Goal: Transaction & Acquisition: Book appointment/travel/reservation

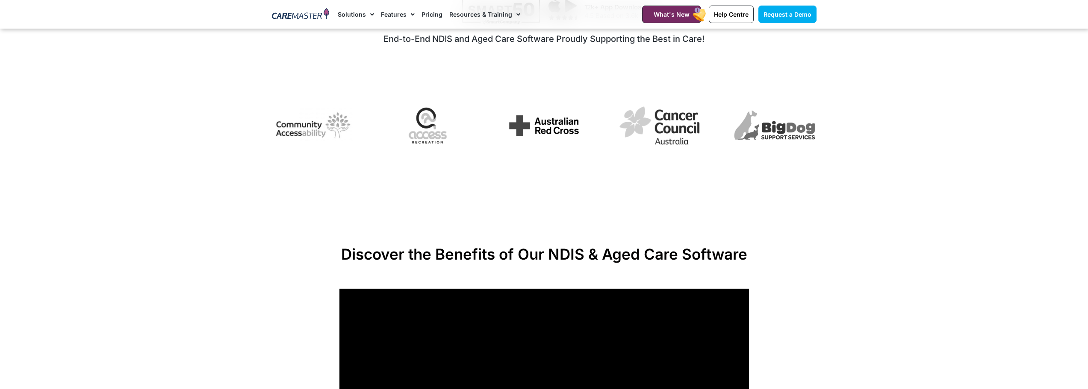
scroll to position [727, 0]
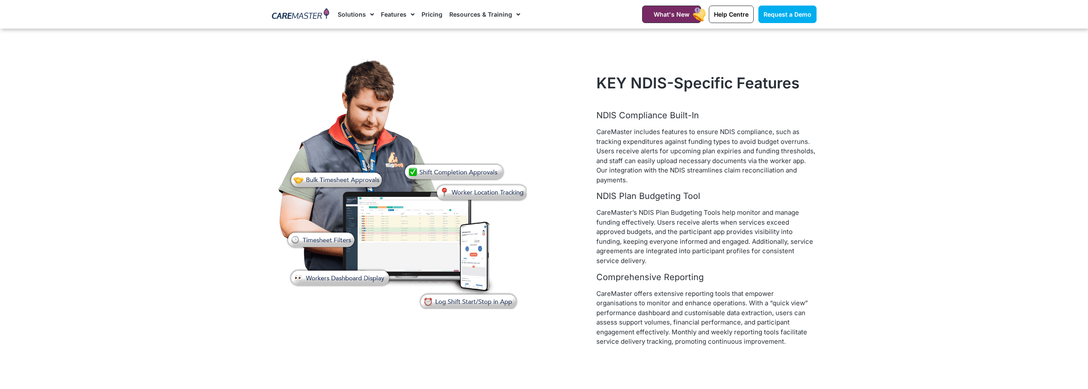
scroll to position [2822, 0]
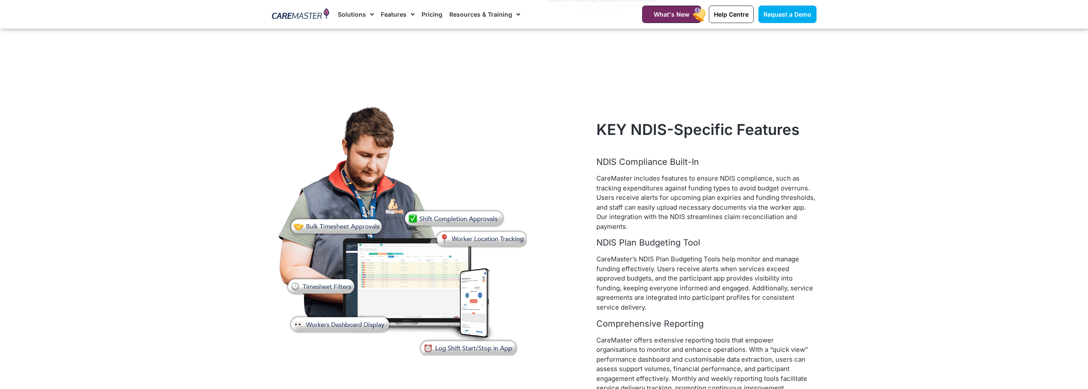
click at [447, 220] on img at bounding box center [402, 229] width 260 height 260
click at [351, 226] on img at bounding box center [402, 229] width 260 height 260
click at [331, 286] on img at bounding box center [402, 229] width 260 height 260
click at [474, 354] on img at bounding box center [402, 229] width 260 height 260
click at [352, 325] on img at bounding box center [402, 229] width 260 height 260
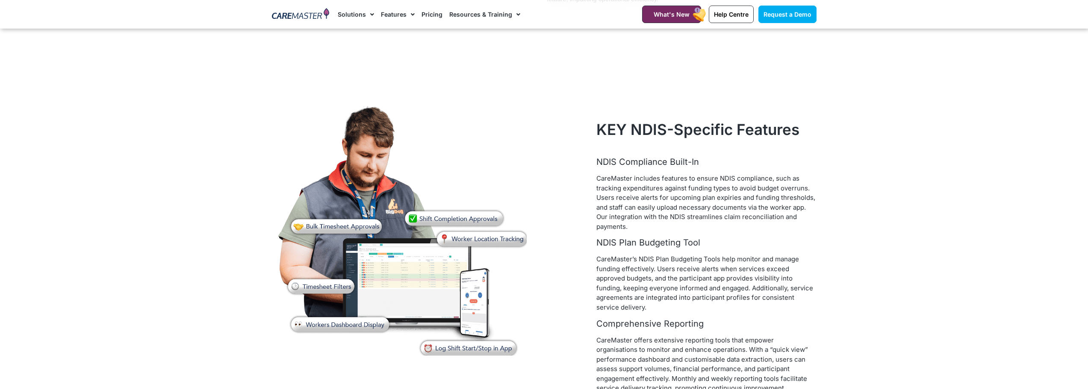
click at [480, 247] on img at bounding box center [402, 229] width 260 height 260
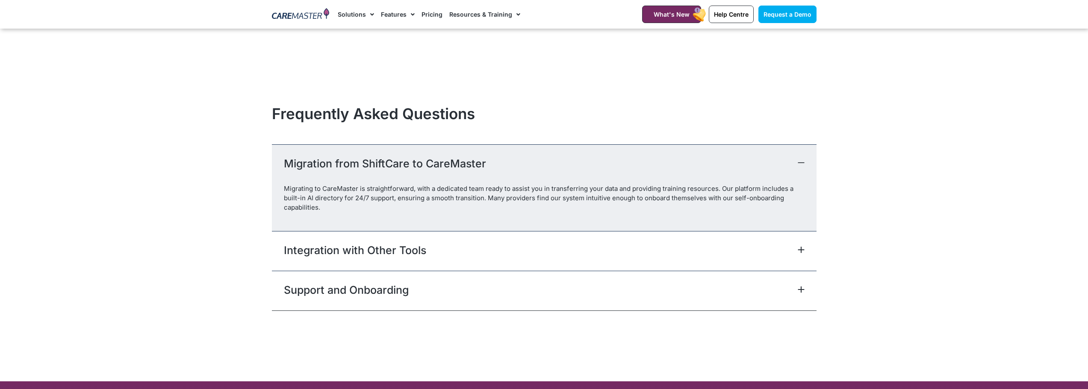
scroll to position [3634, 0]
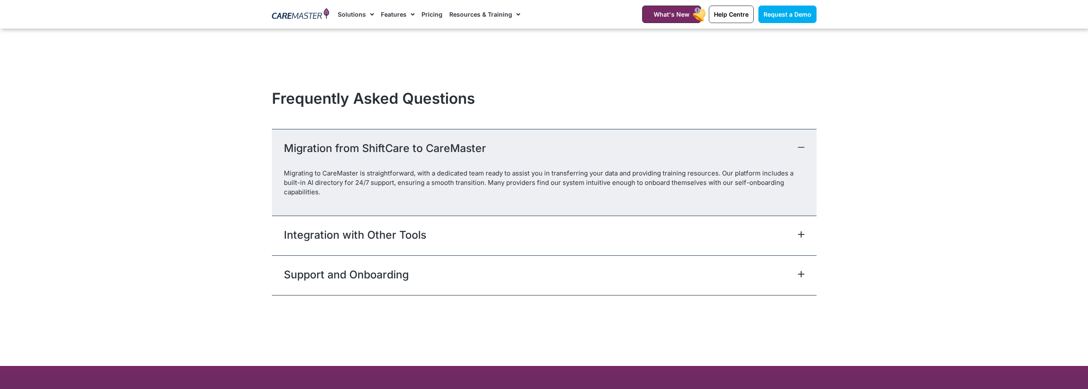
drag, startPoint x: 445, startPoint y: 239, endPoint x: 443, endPoint y: 243, distance: 4.6
click at [443, 241] on div "Integration with Other Tools" at bounding box center [544, 236] width 545 height 40
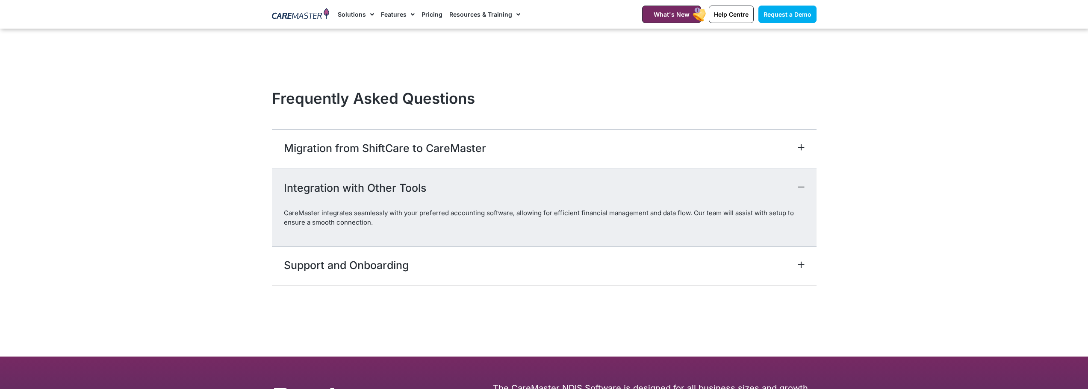
click at [439, 263] on div "Support and Onboarding" at bounding box center [544, 266] width 545 height 40
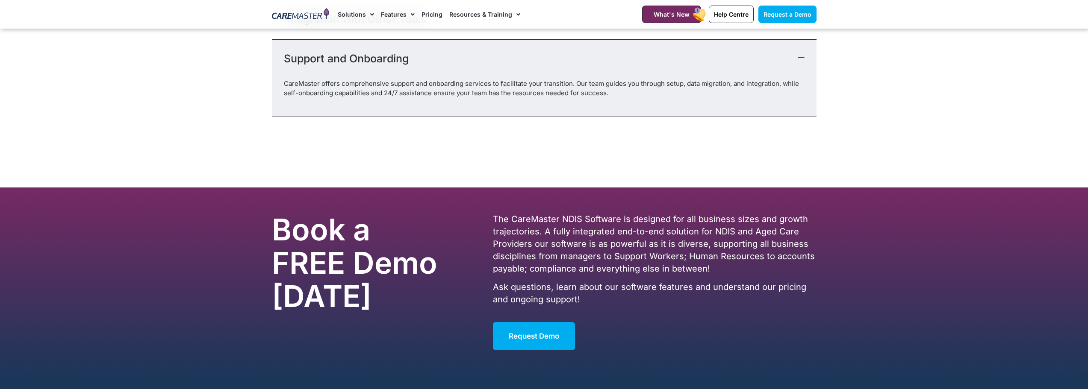
scroll to position [4017, 0]
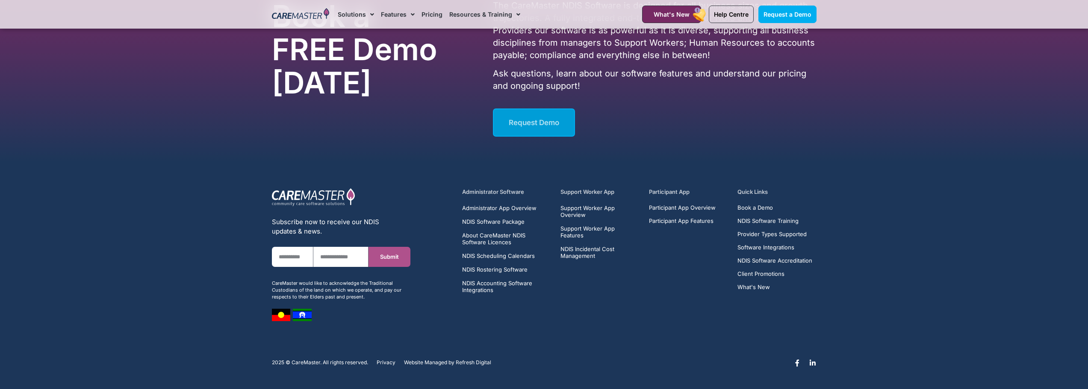
click at [551, 121] on span "Request Demo" at bounding box center [534, 122] width 50 height 9
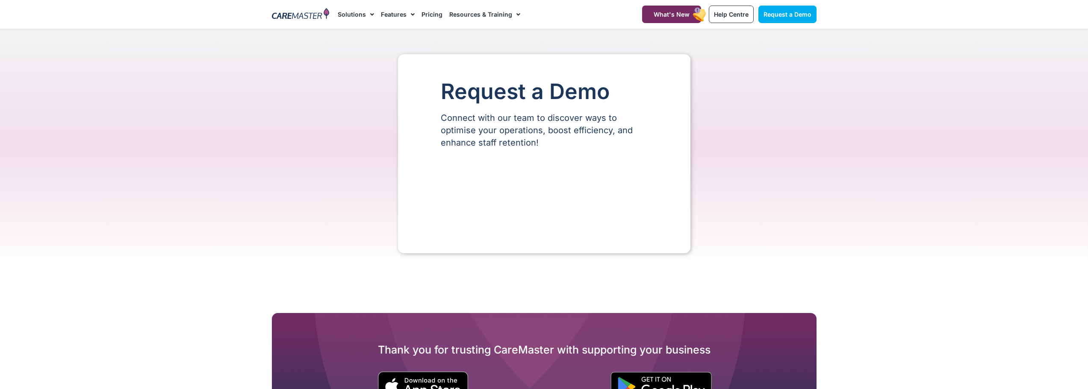
select select "**"
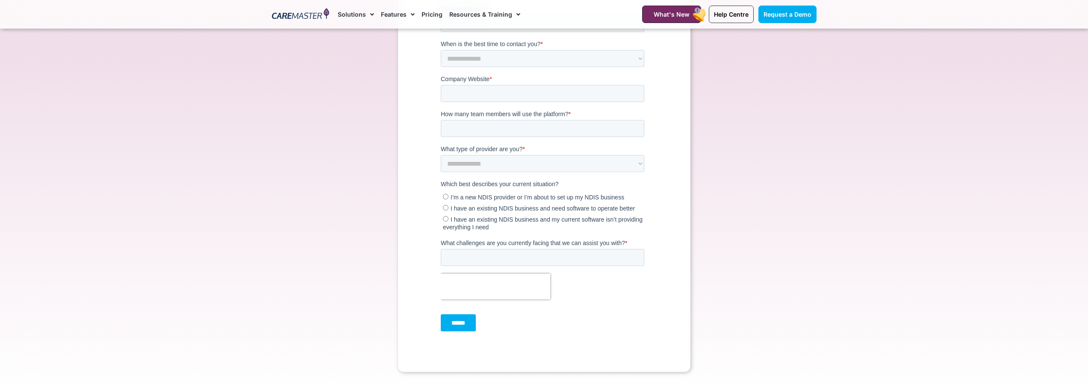
scroll to position [257, 0]
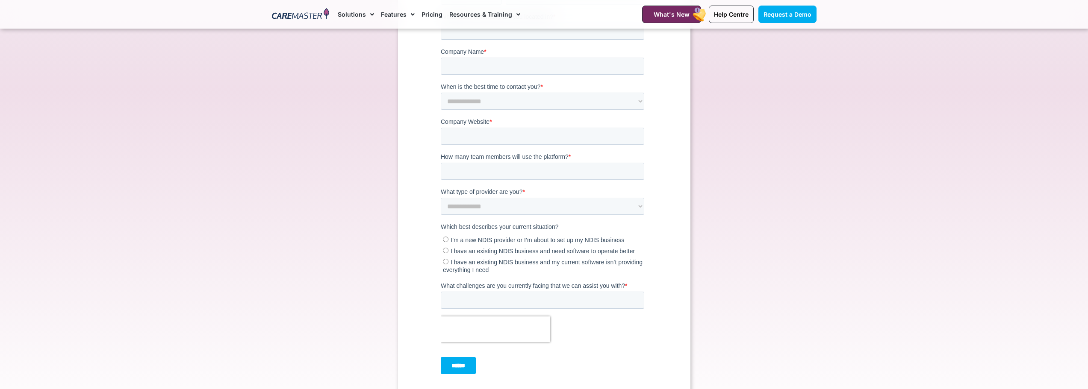
click at [492, 251] on span "I have an existing NDIS business and need software to operate better" at bounding box center [542, 251] width 184 height 7
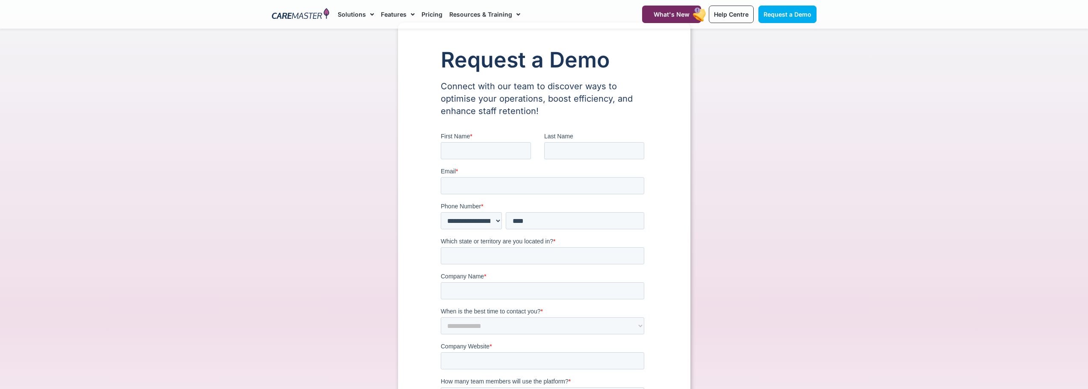
scroll to position [0, 0]
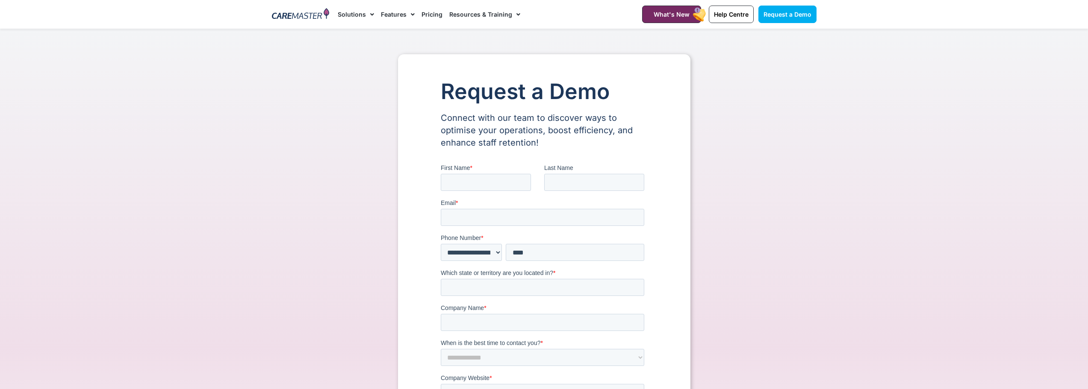
click at [429, 13] on link "Pricing" at bounding box center [432, 14] width 21 height 29
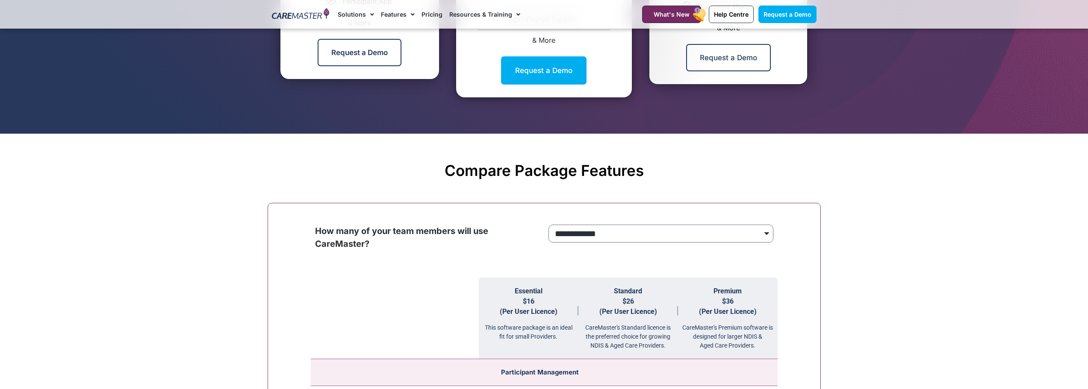
scroll to position [727, 0]
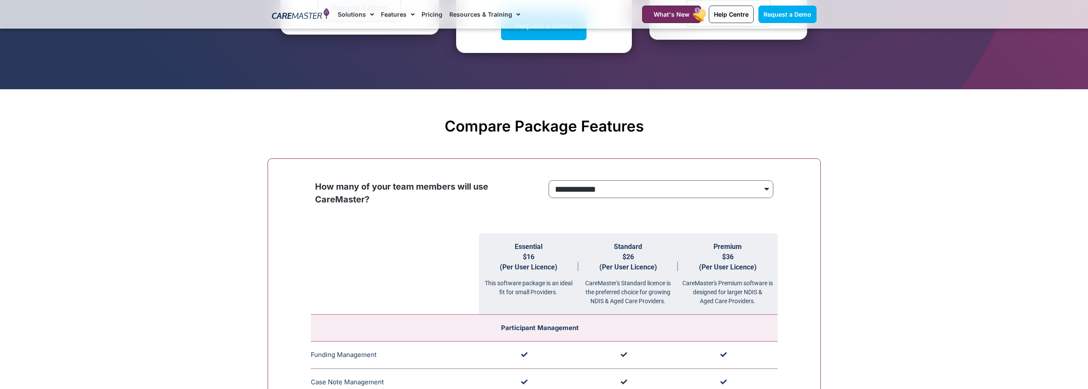
click at [638, 189] on select "**********" at bounding box center [661, 189] width 225 height 18
select select "***"
click at [549, 181] on select "**********" at bounding box center [661, 189] width 225 height 18
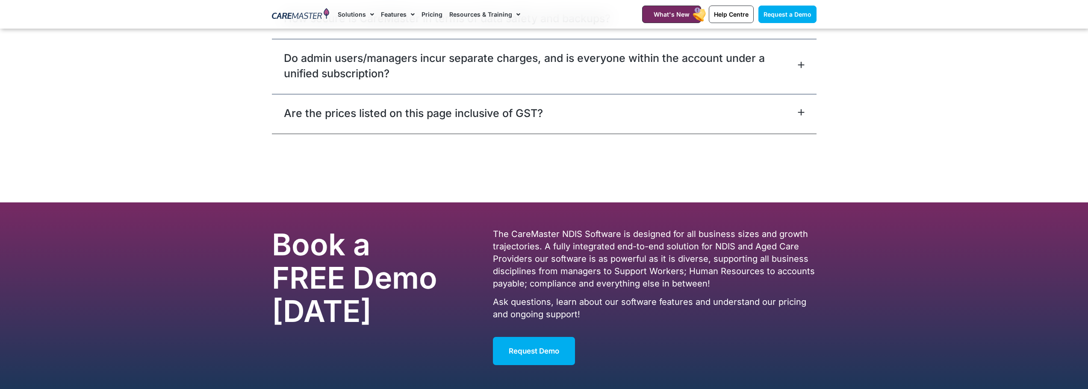
scroll to position [4061, 0]
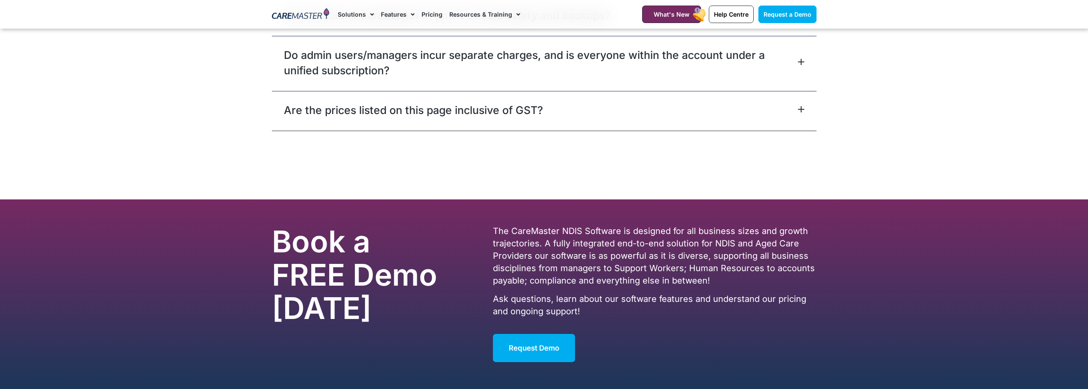
click at [503, 106] on link "Are the prices listed on this page inclusive of GST?" at bounding box center [413, 110] width 259 height 15
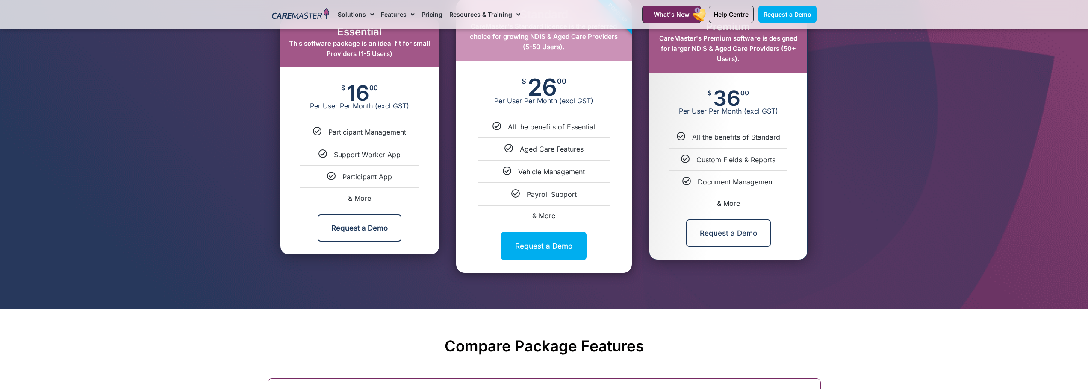
scroll to position [513, 0]
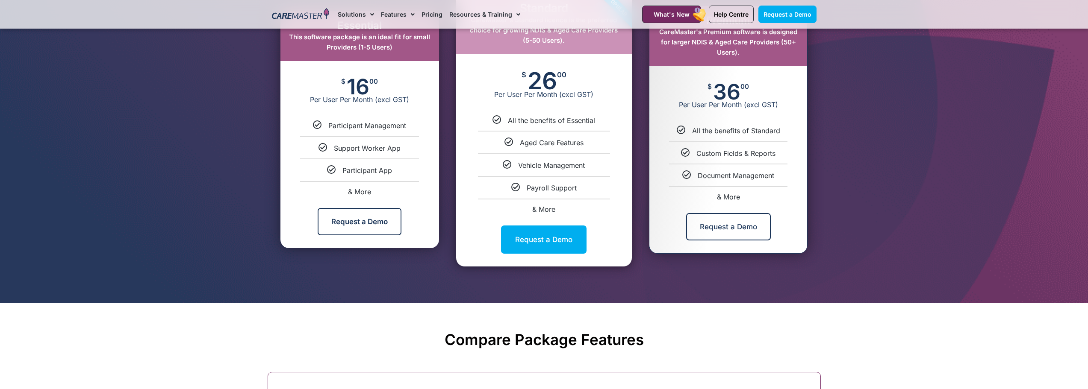
click at [366, 191] on span "& More" at bounding box center [359, 192] width 23 height 9
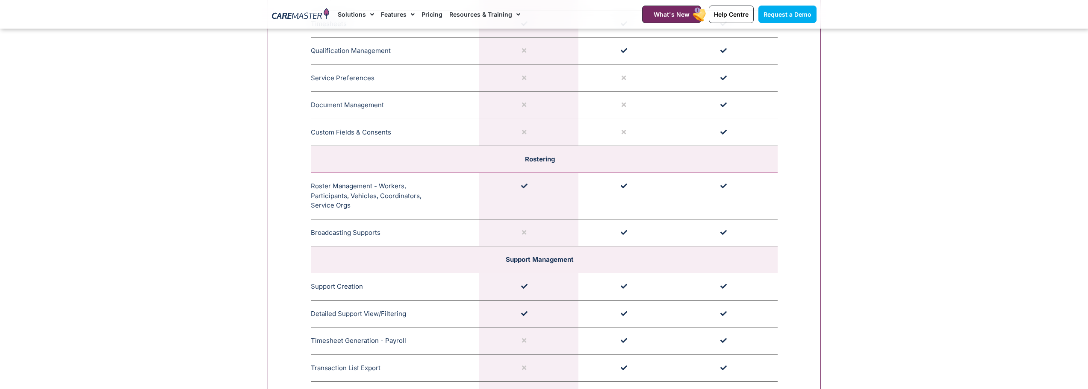
scroll to position [1429, 0]
